Goal: Information Seeking & Learning: Check status

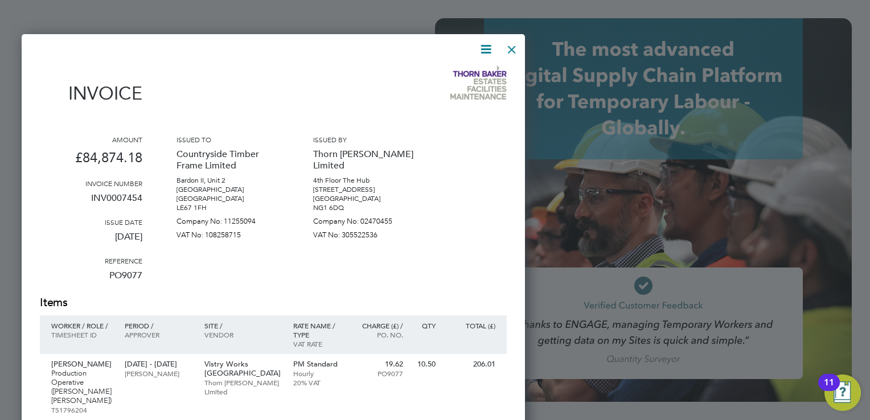
click at [512, 47] on div at bounding box center [511, 46] width 20 height 20
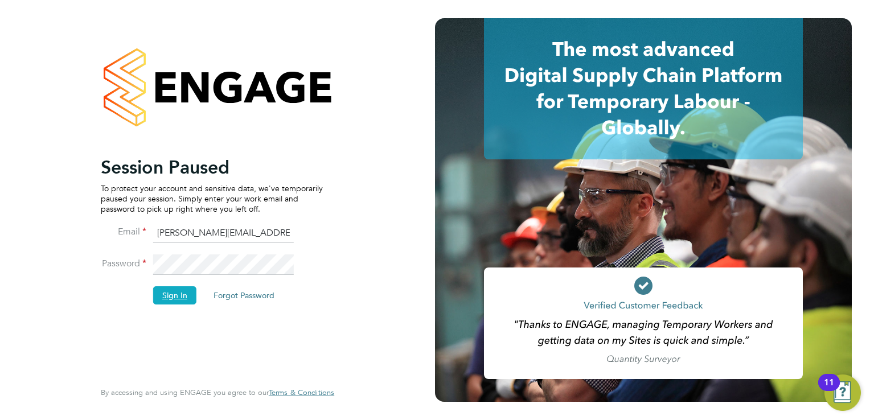
click at [171, 299] on button "Sign In" at bounding box center [174, 295] width 43 height 18
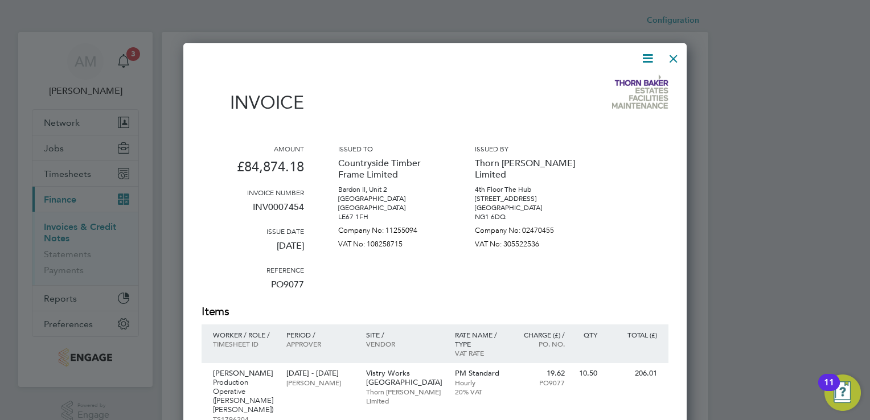
click at [73, 229] on div at bounding box center [435, 210] width 870 height 420
click at [679, 54] on div at bounding box center [673, 56] width 20 height 20
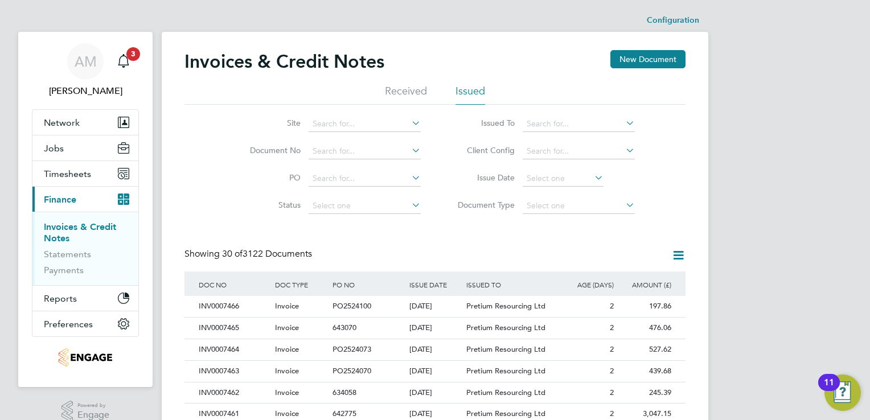
click at [71, 227] on link "Invoices & Credit Notes" at bounding box center [80, 232] width 72 height 22
click at [473, 89] on li "Issued" at bounding box center [470, 94] width 30 height 20
click at [623, 148] on icon at bounding box center [623, 150] width 0 height 16
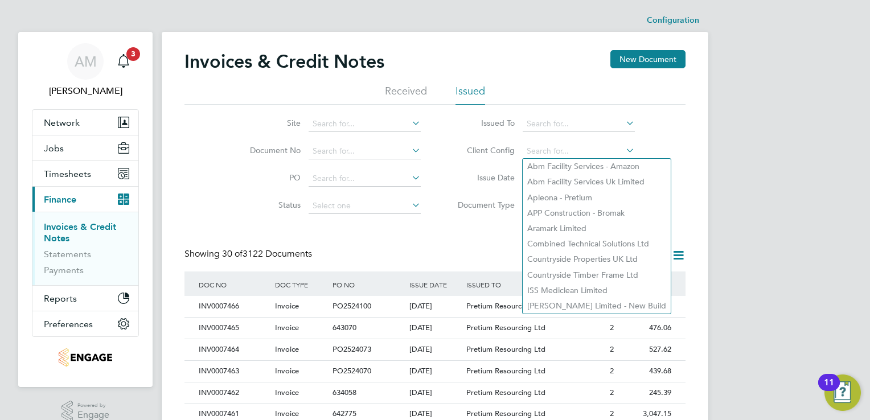
click at [623, 123] on icon at bounding box center [623, 123] width 0 height 16
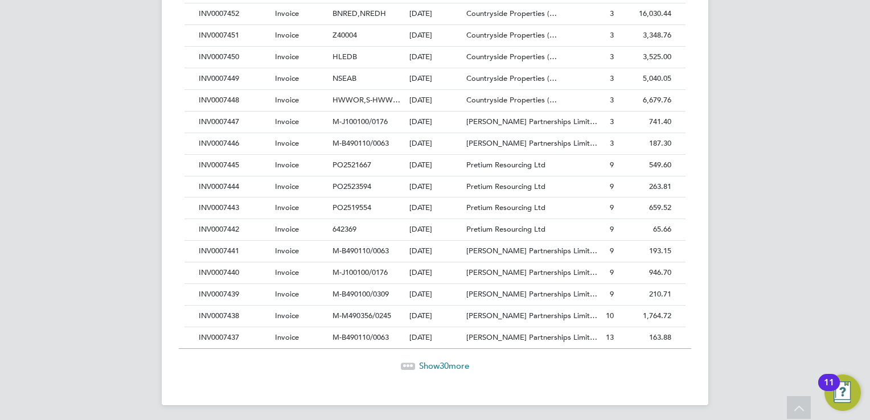
click at [453, 365] on span "Show 30 more" at bounding box center [444, 365] width 50 height 11
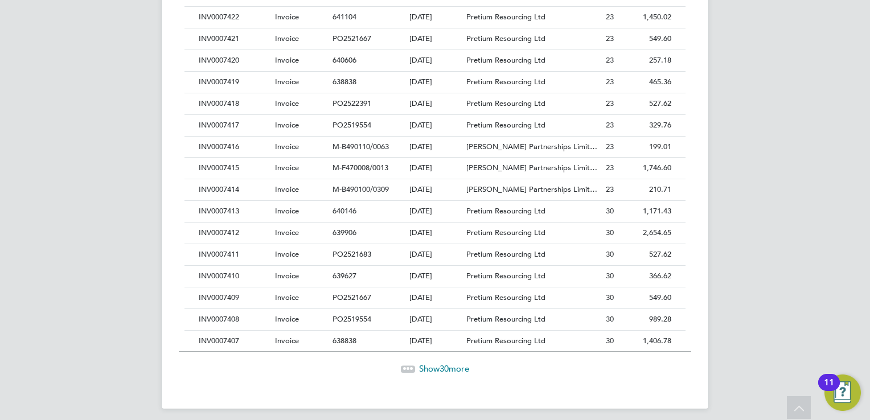
click at [443, 363] on span "30" at bounding box center [443, 368] width 9 height 11
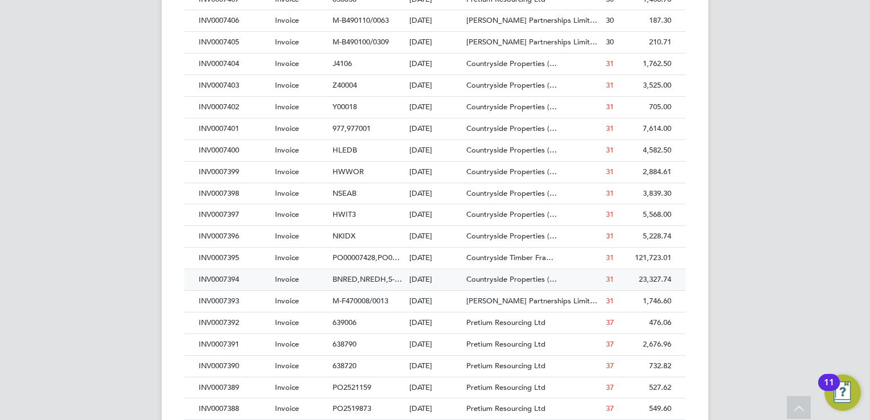
click at [223, 271] on div "INV0007394" at bounding box center [234, 279] width 76 height 21
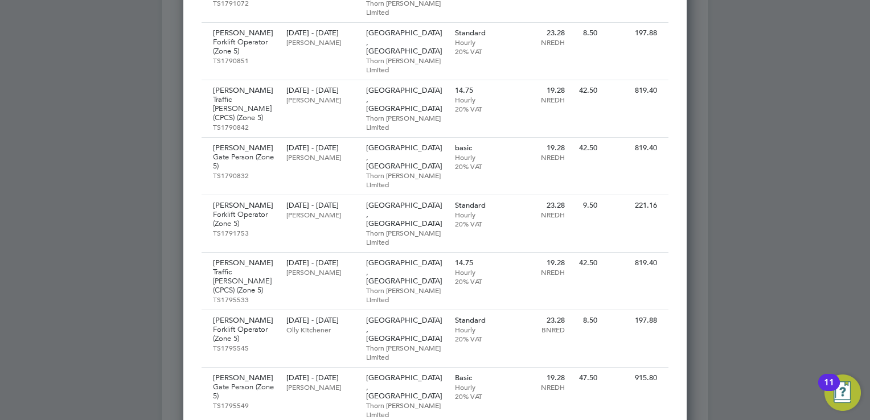
scroll to position [1252, 0]
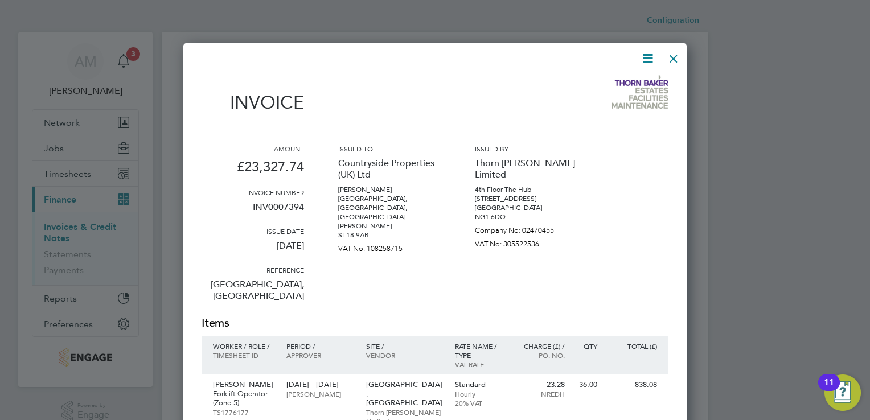
click at [673, 56] on div at bounding box center [673, 56] width 20 height 20
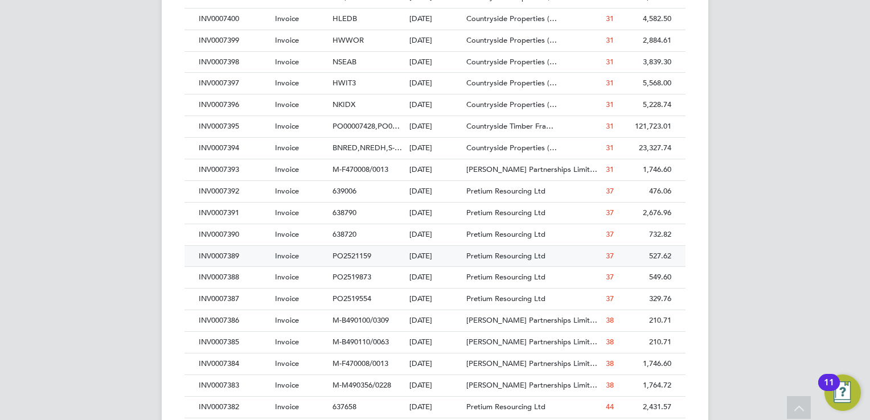
scroll to position [1711, 0]
click at [221, 35] on div "INV0007399" at bounding box center [234, 41] width 76 height 21
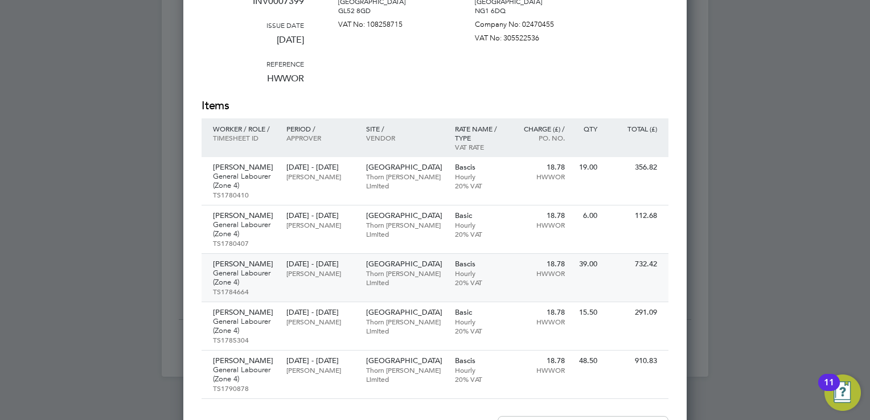
scroll to position [1767, 0]
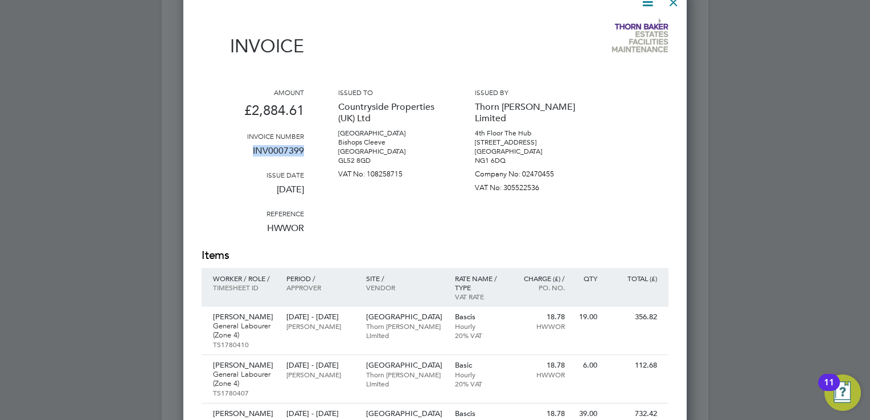
drag, startPoint x: 251, startPoint y: 149, endPoint x: 306, endPoint y: 153, distance: 55.4
click at [306, 153] on div "Amount £2,884.61 Invoice number INV0007399 Issue date 04 Aug 2025 Reference HWW…" at bounding box center [435, 168] width 467 height 160
copy p "INV0007399"
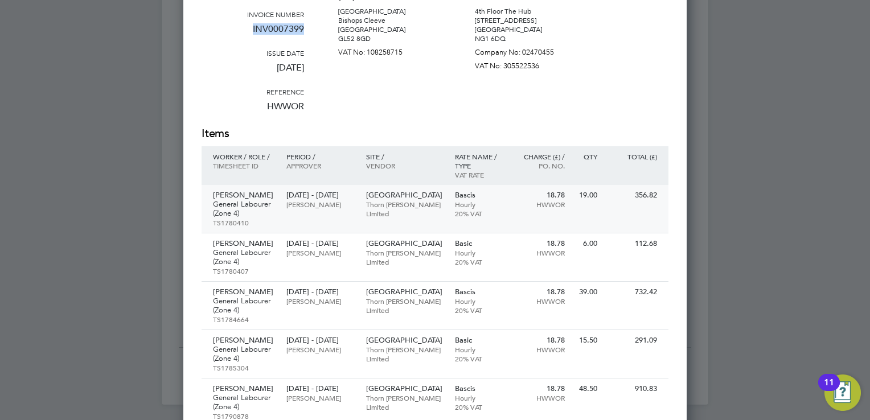
scroll to position [1938, 0]
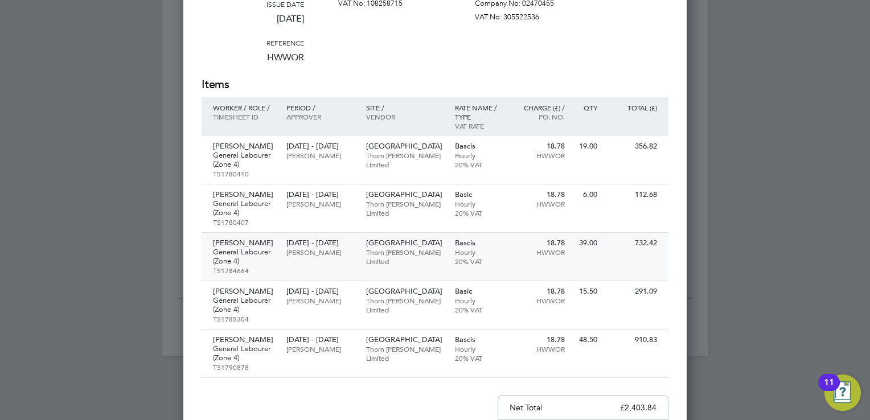
drag, startPoint x: 631, startPoint y: 240, endPoint x: 648, endPoint y: 240, distance: 16.5
click at [648, 240] on p "732.42" at bounding box center [632, 243] width 48 height 9
drag, startPoint x: 635, startPoint y: 237, endPoint x: 536, endPoint y: 290, distance: 112.6
click at [542, 290] on div "Items Worker / Role / Timesheet ID Period / Approver Site / Vendor Rate name / …" at bounding box center [435, 227] width 467 height 301
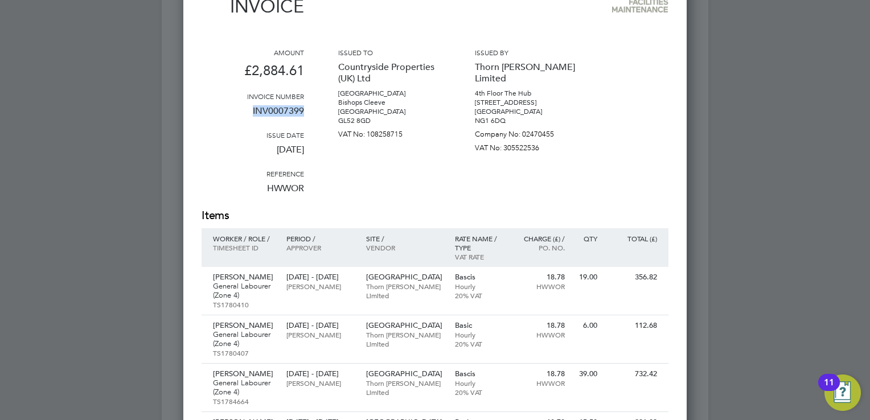
scroll to position [1711, 0]
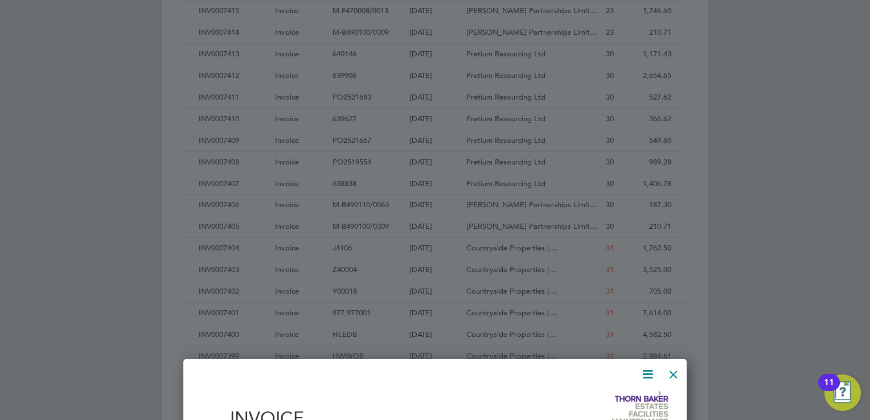
scroll to position [1423, 0]
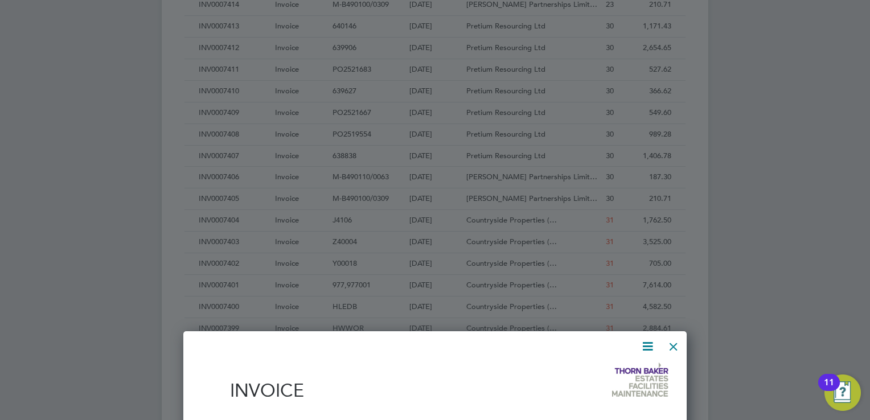
click at [675, 342] on div at bounding box center [673, 344] width 20 height 20
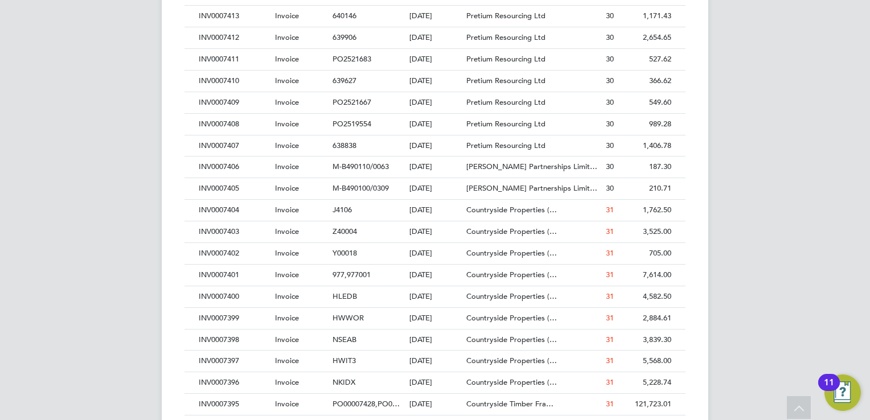
scroll to position [1426, 0]
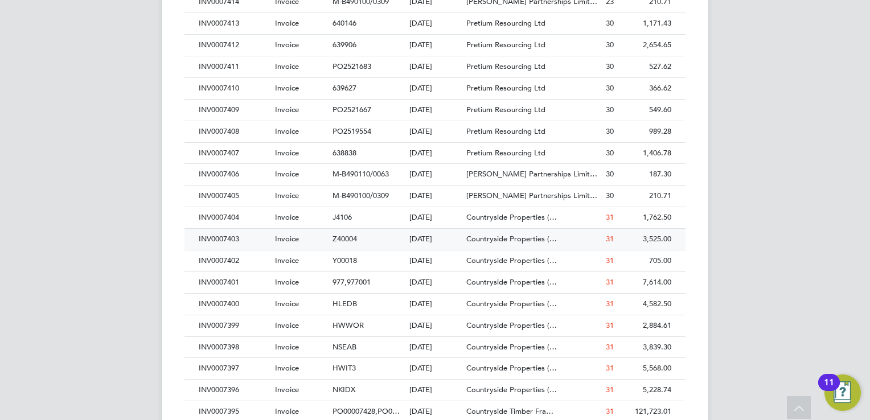
click at [227, 229] on div "INV0007403" at bounding box center [234, 239] width 76 height 21
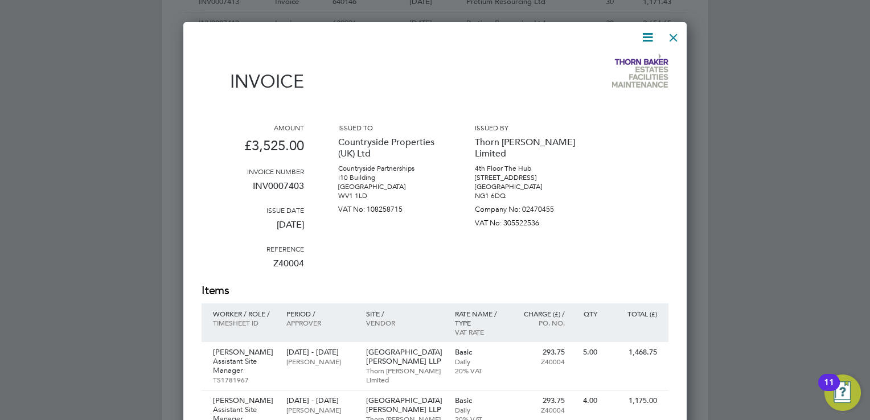
scroll to position [1426, 0]
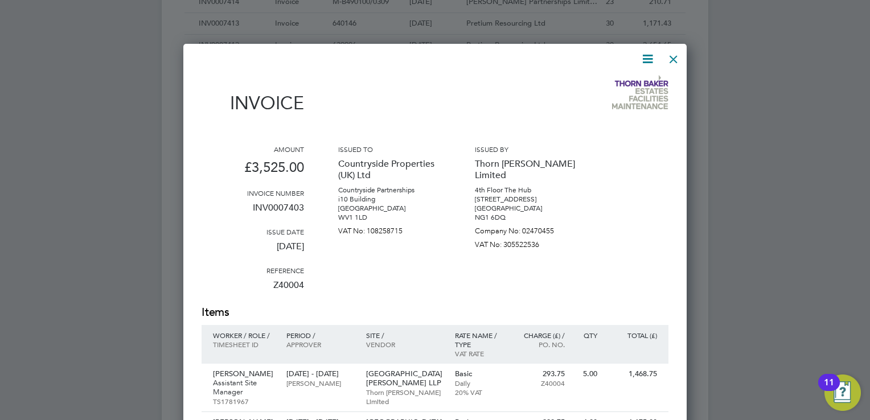
click at [677, 55] on div at bounding box center [673, 56] width 20 height 20
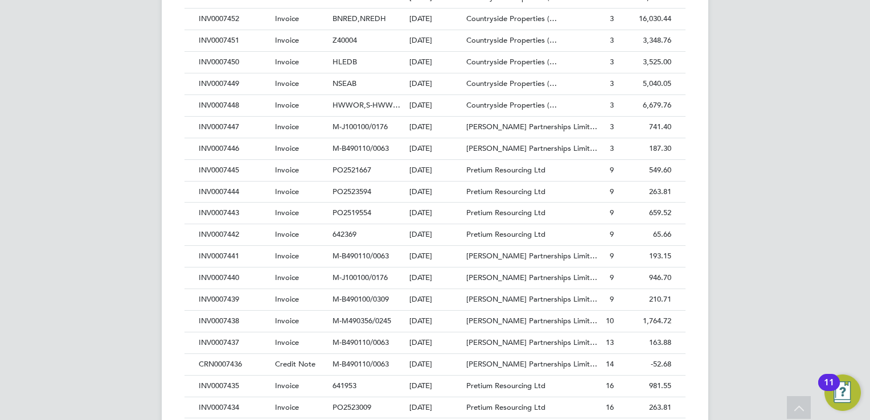
scroll to position [572, 0]
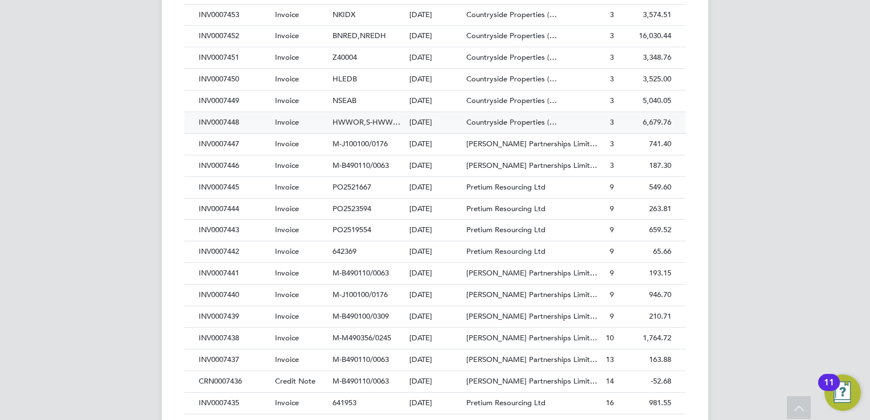
click at [224, 117] on div "INV0007448" at bounding box center [234, 122] width 76 height 21
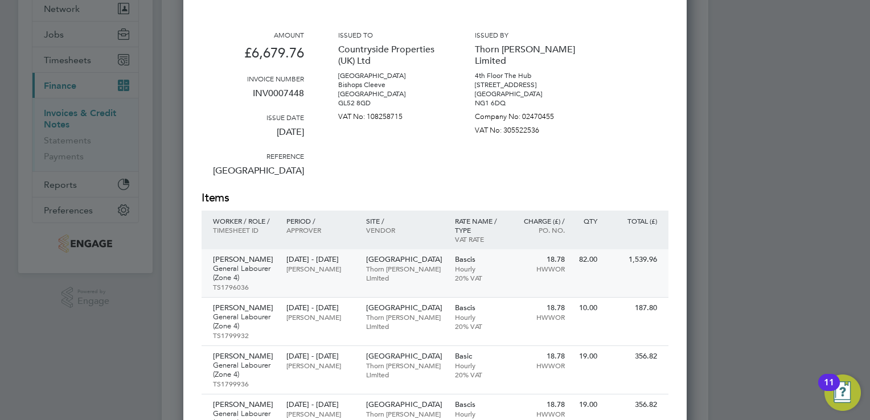
scroll to position [171, 0]
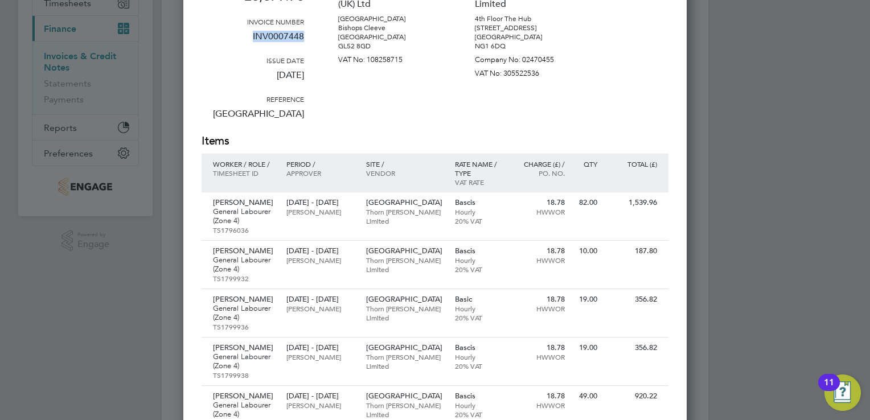
drag, startPoint x: 251, startPoint y: 35, endPoint x: 307, endPoint y: 43, distance: 56.8
click at [307, 43] on div "Amount £6,679.76 Invoice number INV0007448 Issue date 01 Sep 2025 Reference Wes…" at bounding box center [435, 53] width 467 height 160
copy p "INV0007448"
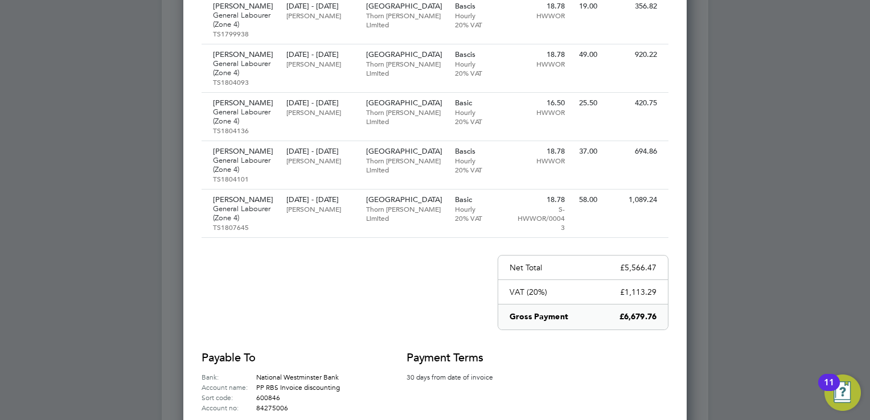
scroll to position [455, 0]
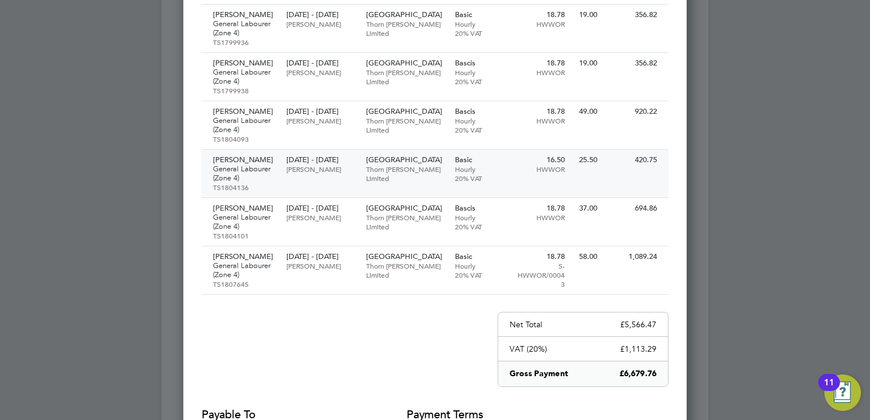
click at [650, 171] on div "Jatinder Jossan General Labourer (Zone 4) TS1804136 14 Aug - 16 Aug 2025 Nabeel…" at bounding box center [435, 174] width 467 height 48
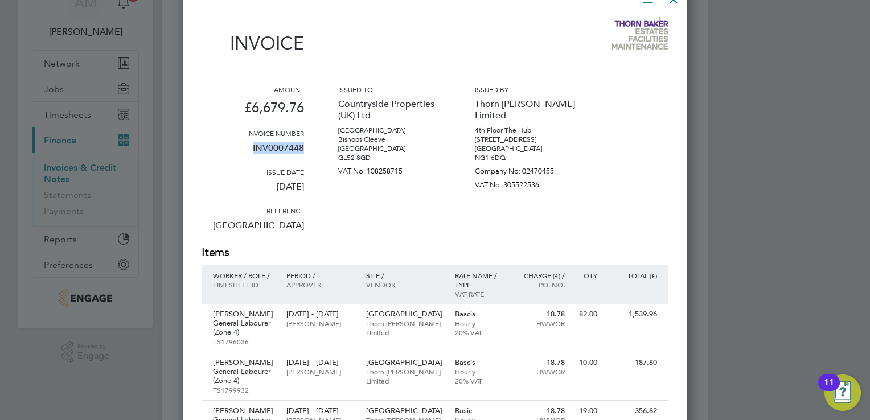
scroll to position [0, 0]
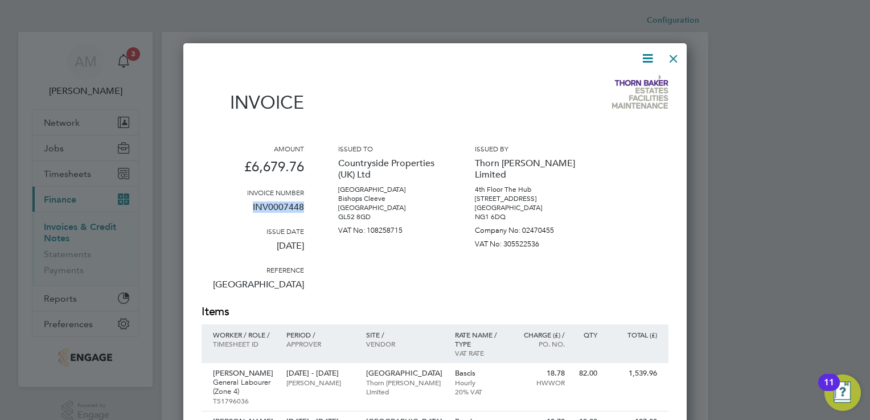
click at [671, 56] on div at bounding box center [673, 56] width 20 height 20
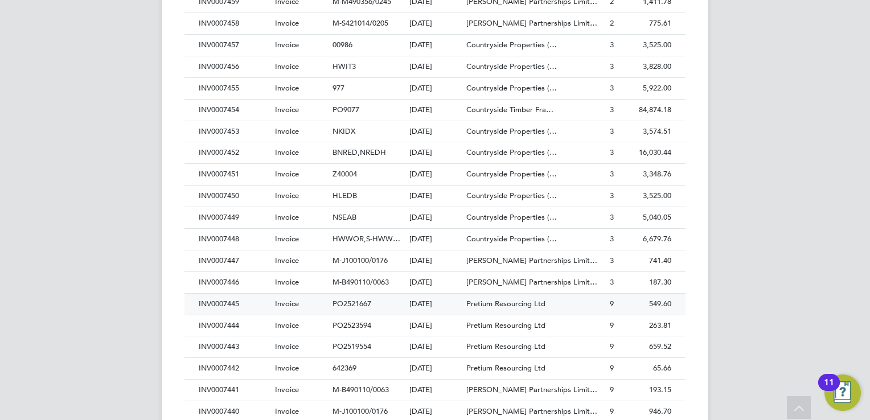
scroll to position [342, 0]
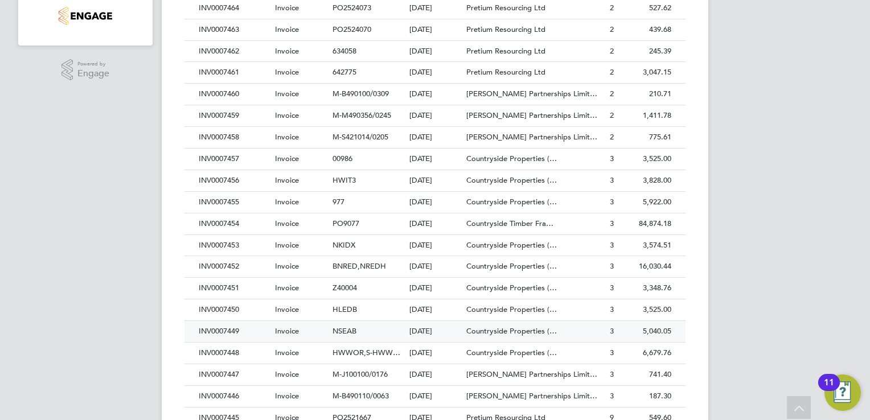
click at [224, 330] on div "INV0007449" at bounding box center [234, 331] width 76 height 21
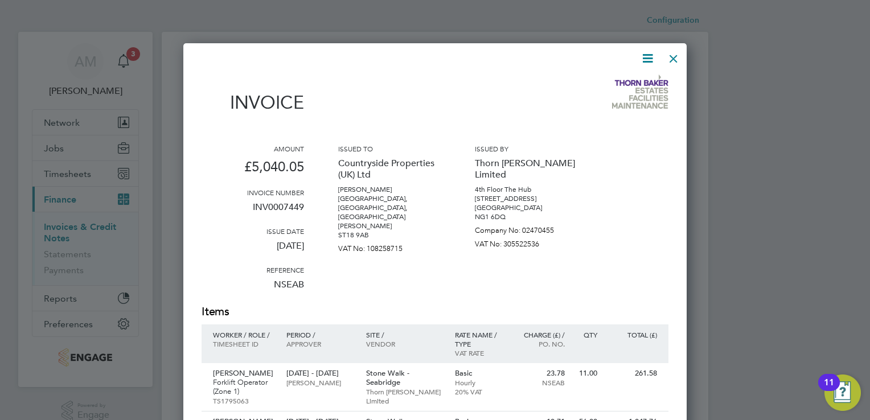
click at [675, 57] on div at bounding box center [673, 56] width 20 height 20
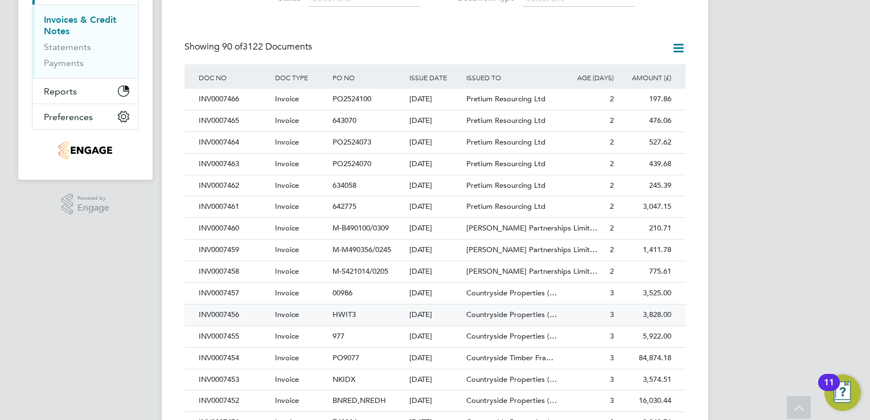
scroll to position [228, 0]
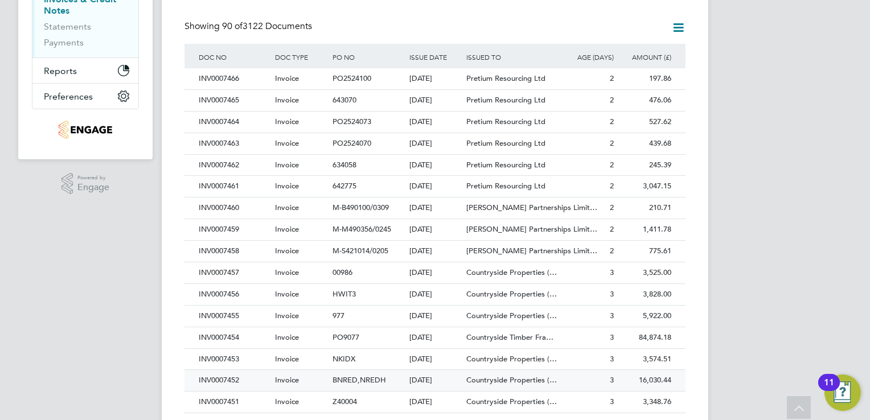
click at [227, 378] on div "INV0007452" at bounding box center [234, 380] width 76 height 21
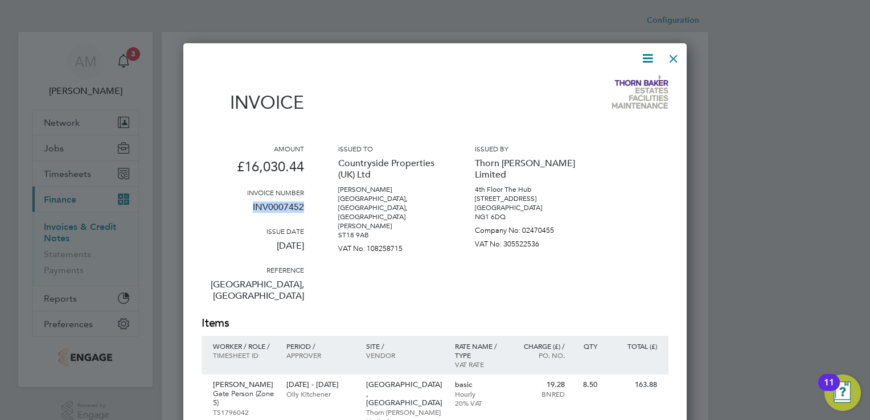
drag, startPoint x: 252, startPoint y: 204, endPoint x: 303, endPoint y: 209, distance: 51.5
click at [303, 209] on p "INV0007452" at bounding box center [253, 212] width 102 height 30
copy p "INV0007452"
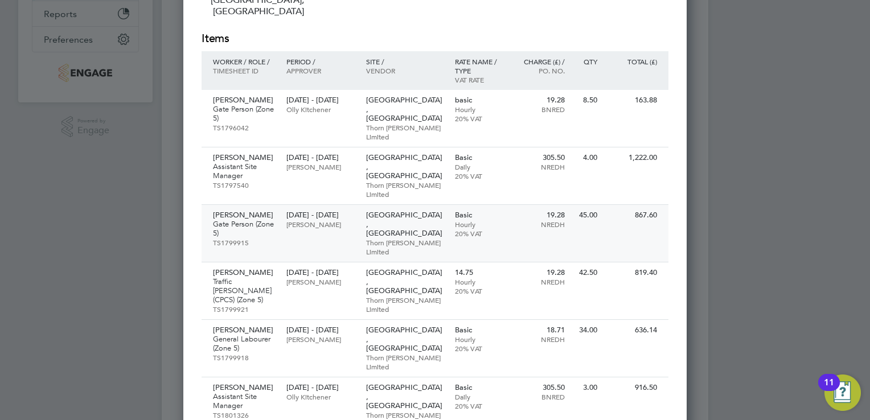
scroll to position [342, 0]
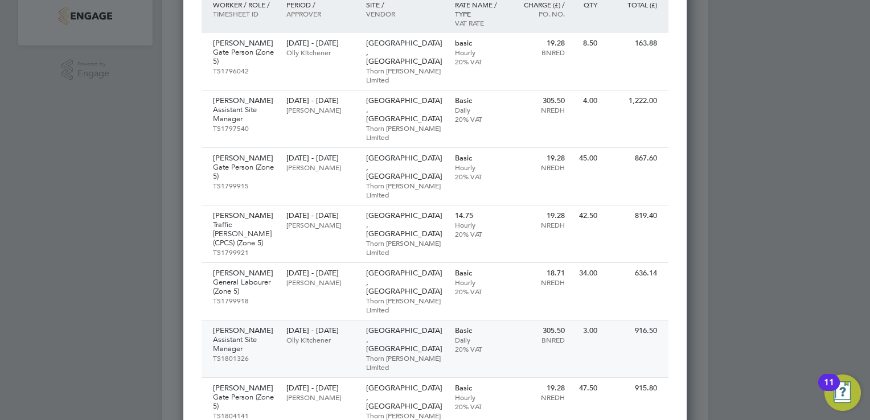
drag, startPoint x: 631, startPoint y: 270, endPoint x: 653, endPoint y: 272, distance: 22.3
click at [653, 326] on p "916.50" at bounding box center [632, 330] width 48 height 9
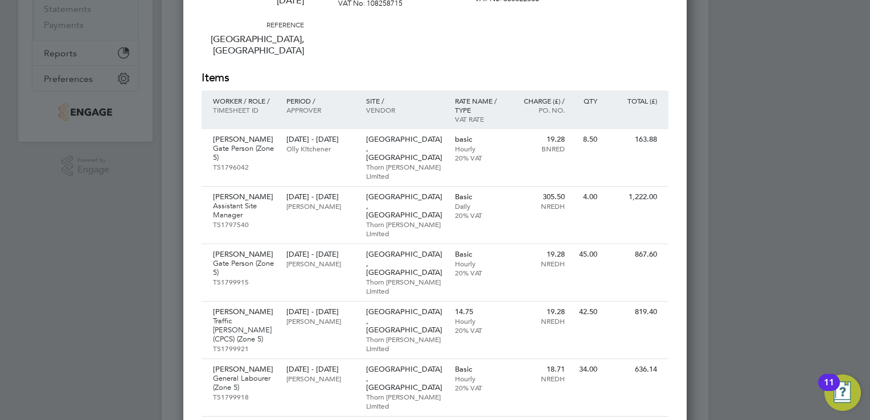
scroll to position [228, 0]
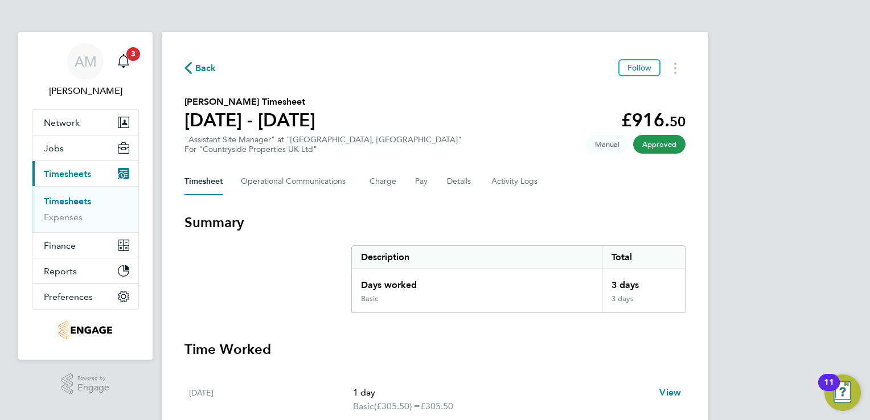
click at [209, 67] on span "Back" at bounding box center [205, 68] width 21 height 14
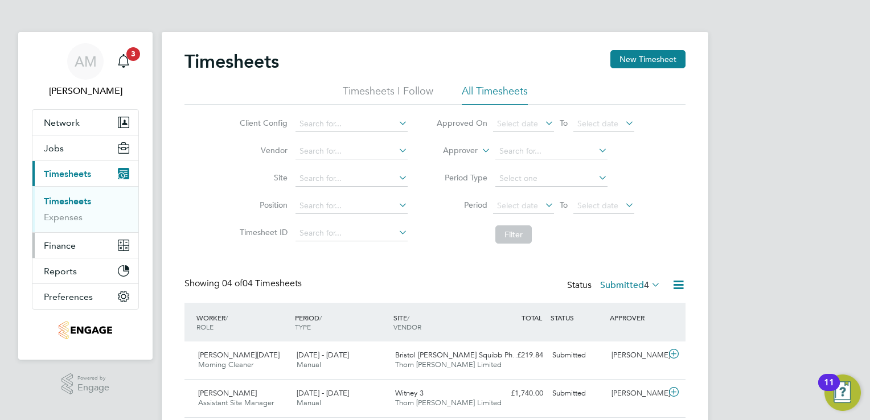
click at [59, 246] on span "Finance" at bounding box center [60, 245] width 32 height 11
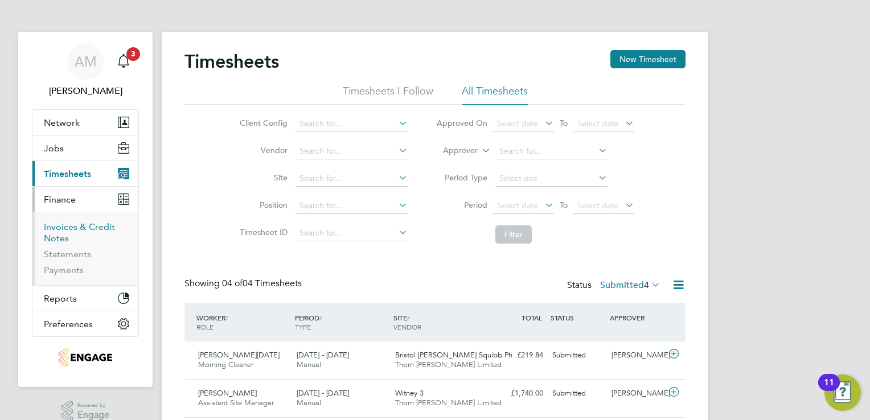
click at [71, 225] on link "Invoices & Credit Notes" at bounding box center [79, 232] width 71 height 22
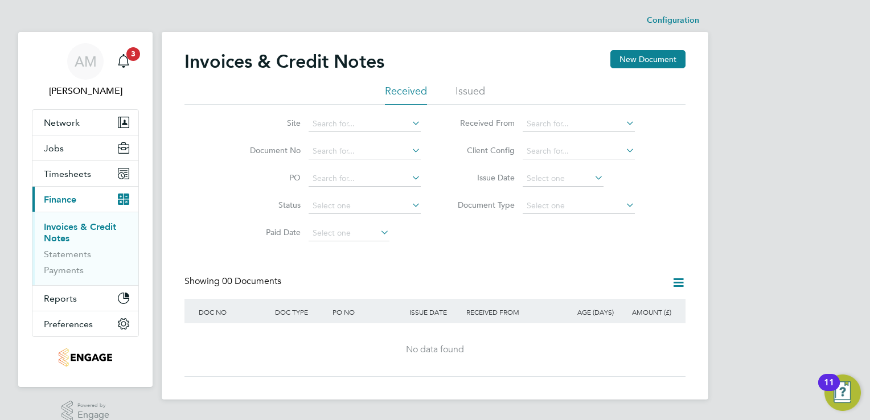
click at [472, 91] on li "Issued" at bounding box center [470, 94] width 30 height 20
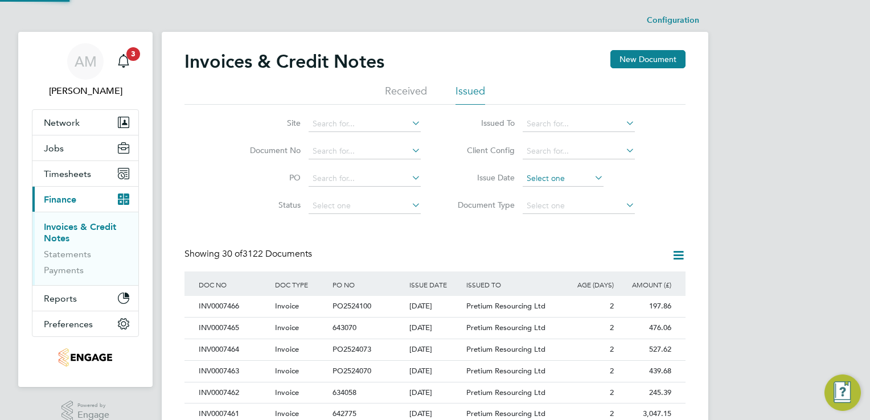
scroll to position [22, 77]
click at [623, 125] on icon at bounding box center [623, 123] width 0 height 16
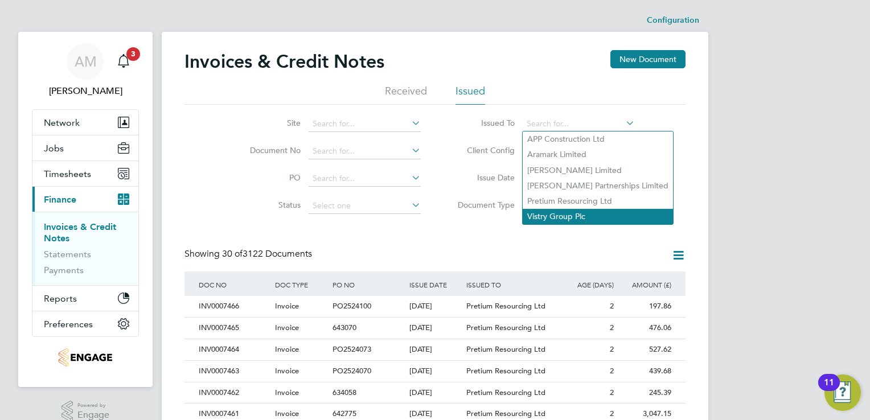
click at [552, 213] on li "Vistry Group Plc" at bounding box center [598, 216] width 150 height 15
type input "Vistry Group Plc"
